Goal: Navigation & Orientation: Find specific page/section

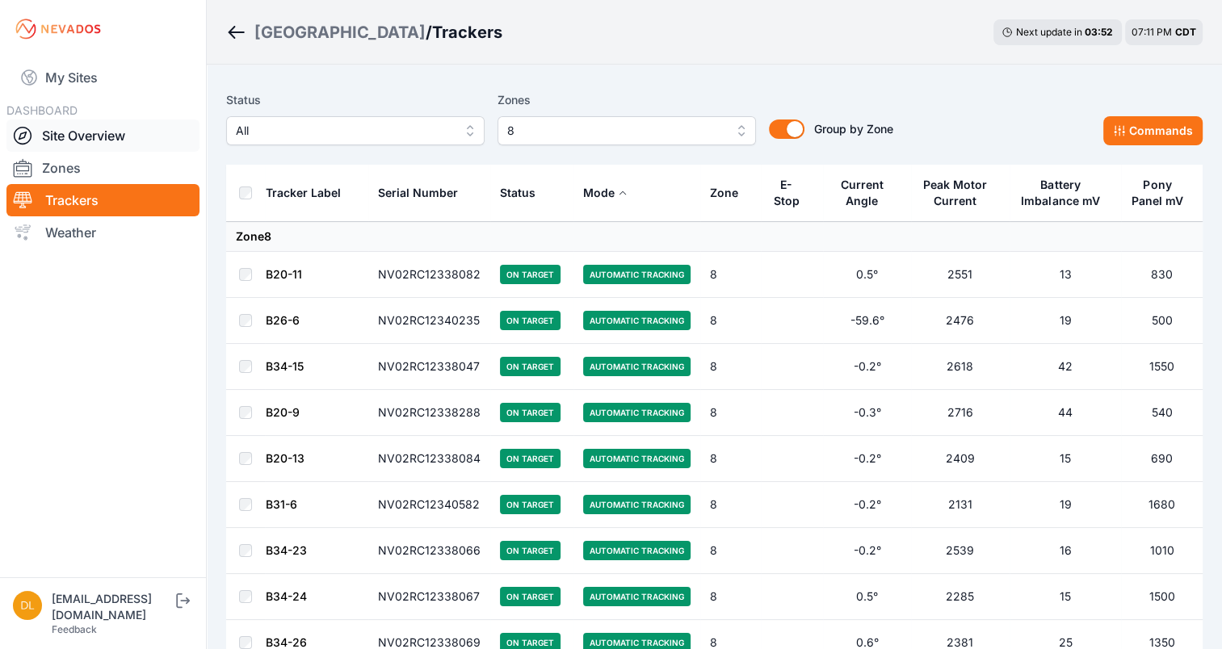
click at [73, 139] on link "Site Overview" at bounding box center [102, 136] width 193 height 32
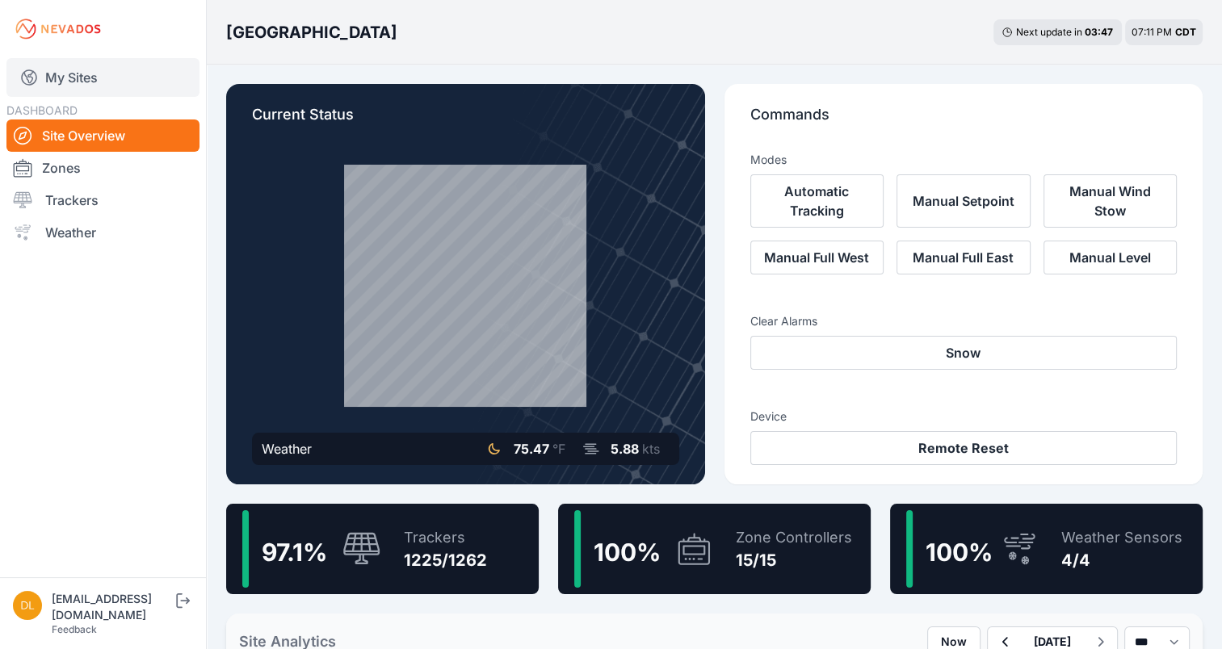
click at [74, 84] on link "My Sites" at bounding box center [102, 77] width 193 height 39
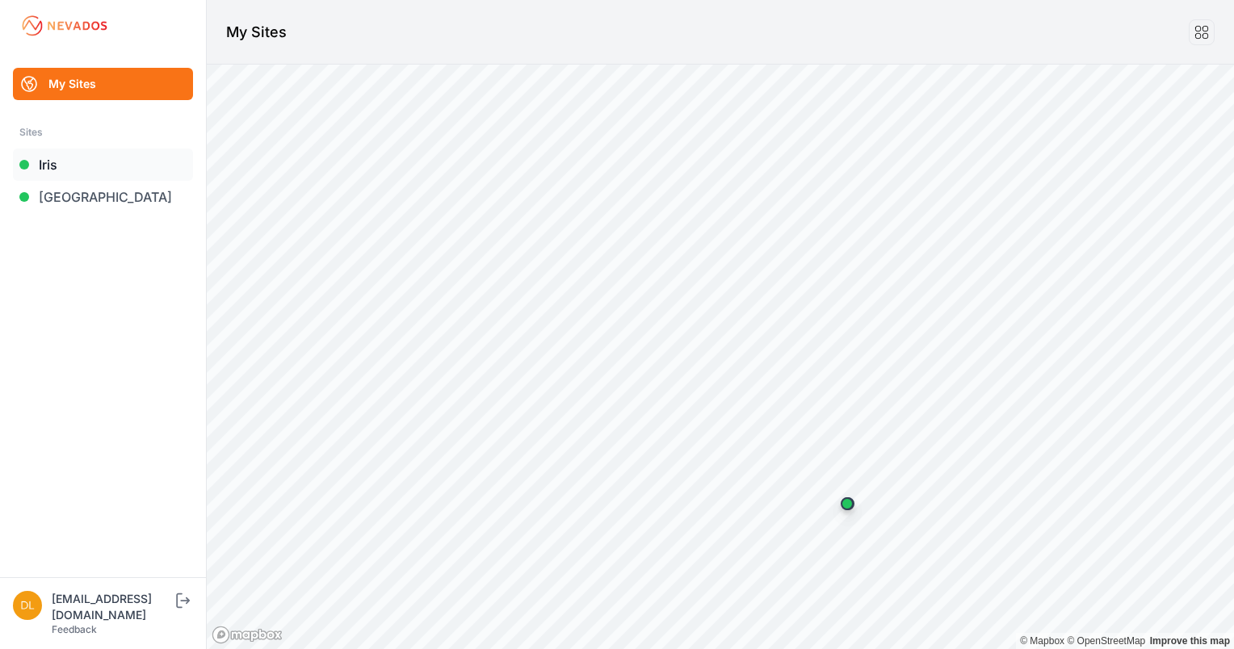
click at [66, 161] on link "Iris" at bounding box center [103, 165] width 180 height 32
